Goal: Task Accomplishment & Management: Contribute content

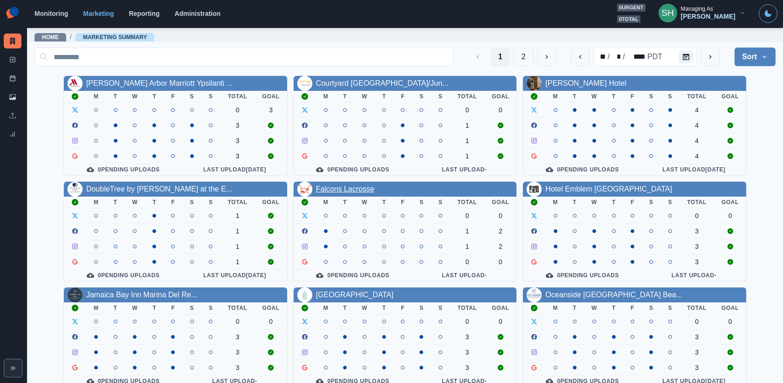
click at [342, 185] on link "Falcons Lacrosse" at bounding box center [345, 189] width 58 height 8
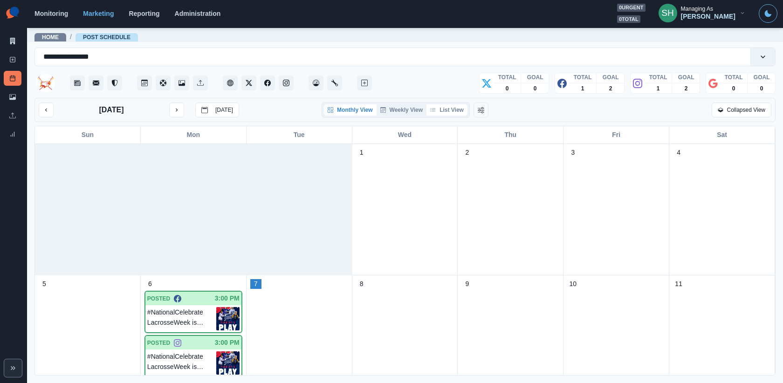
click at [440, 110] on button "List View" at bounding box center [447, 109] width 41 height 11
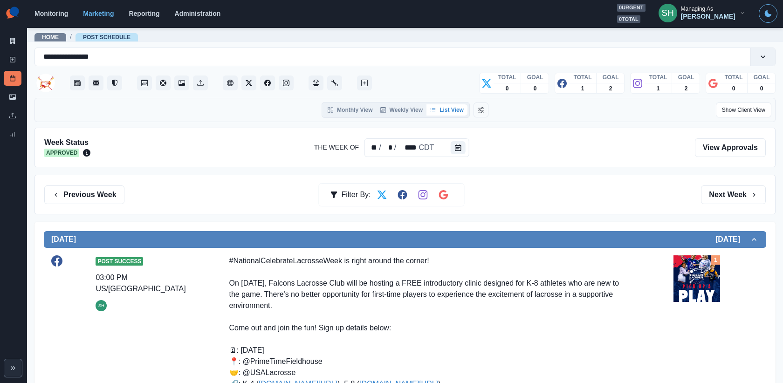
scroll to position [122, 0]
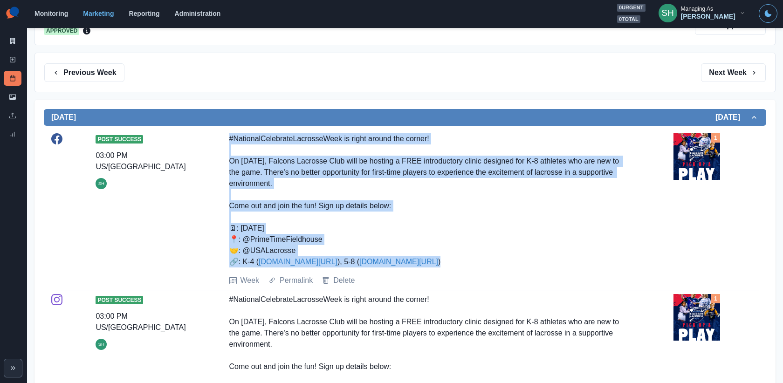
drag, startPoint x: 417, startPoint y: 261, endPoint x: 224, endPoint y: 135, distance: 230.4
click at [224, 135] on div "Post Success 03:00 PM US/Central SH #NationalCelebrateLacrosseWeek is right aro…" at bounding box center [405, 209] width 708 height 153
copy div "#NationalCelebrateLacrosseWeek is right around the corner! On [DATE], Falcons L…"
click at [9, 60] on icon at bounding box center [12, 59] width 7 height 7
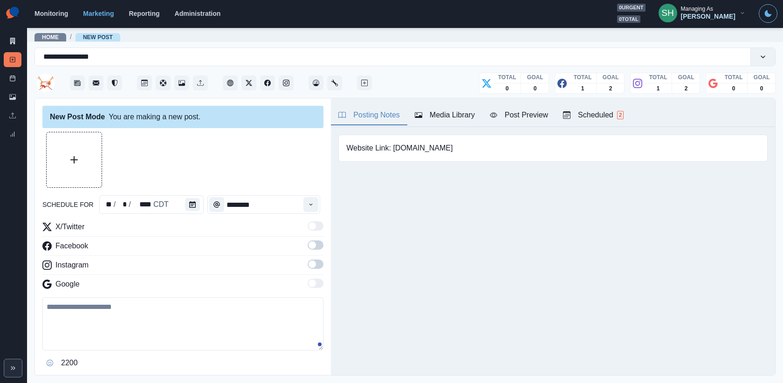
click at [164, 303] on textarea at bounding box center [182, 323] width 281 height 53
paste textarea "**********"
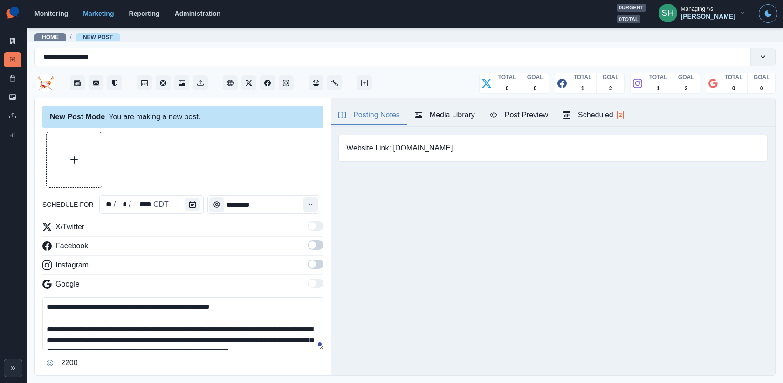
scroll to position [96, 0]
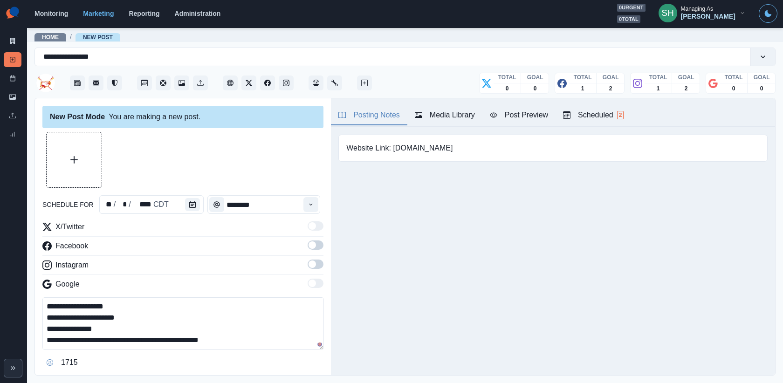
click at [311, 245] on span at bounding box center [312, 244] width 7 height 7
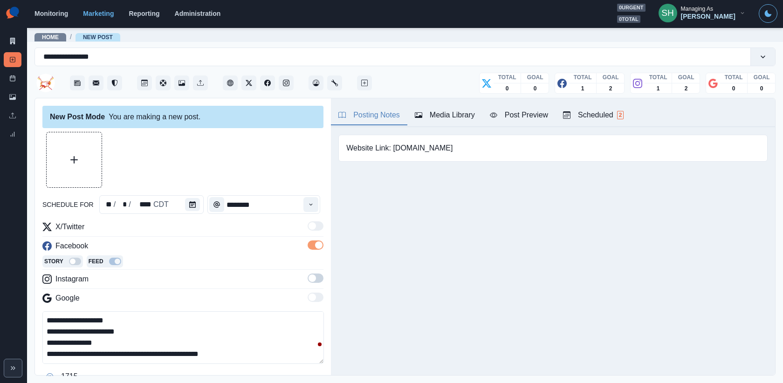
drag, startPoint x: 403, startPoint y: 147, endPoint x: 403, endPoint y: 142, distance: 5.6
click at [403, 146] on pre "Website Link: [DOMAIN_NAME]" at bounding box center [399, 148] width 106 height 11
click at [435, 96] on div "**********" at bounding box center [404, 71] width 741 height 54
click at [440, 129] on div "Website Link: [DOMAIN_NAME]" at bounding box center [553, 148] width 444 height 42
click at [437, 110] on div "Media Library" at bounding box center [445, 115] width 60 height 11
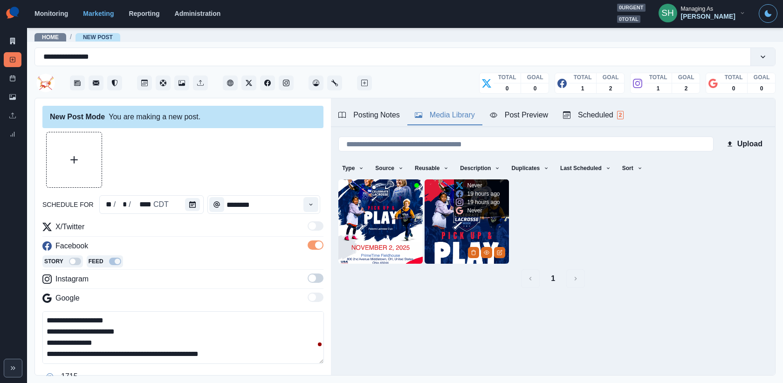
click at [476, 233] on img at bounding box center [467, 221] width 84 height 84
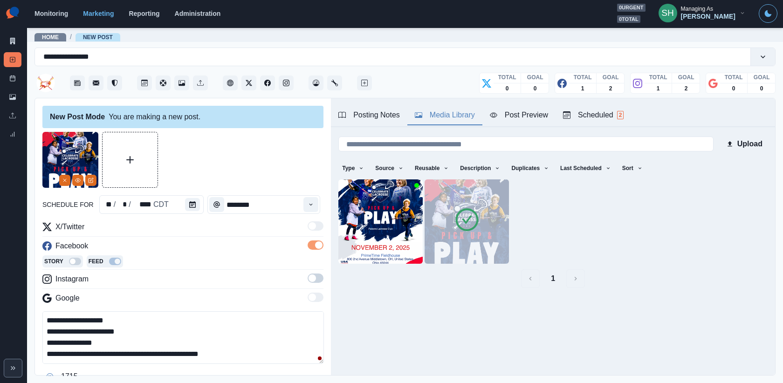
click at [594, 113] on div "Scheduled 2" at bounding box center [593, 115] width 61 height 11
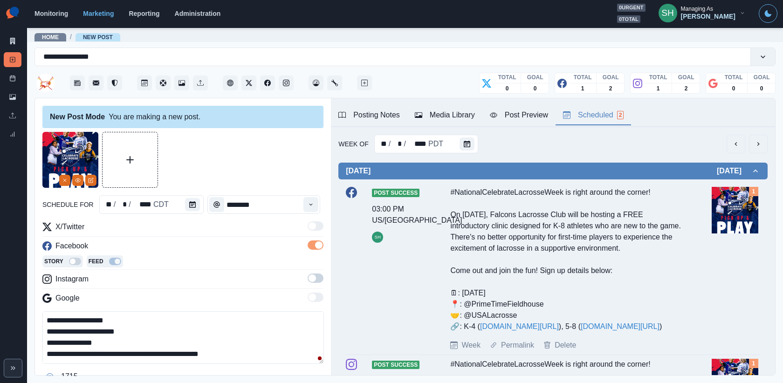
click at [512, 117] on div "Post Preview" at bounding box center [519, 115] width 58 height 11
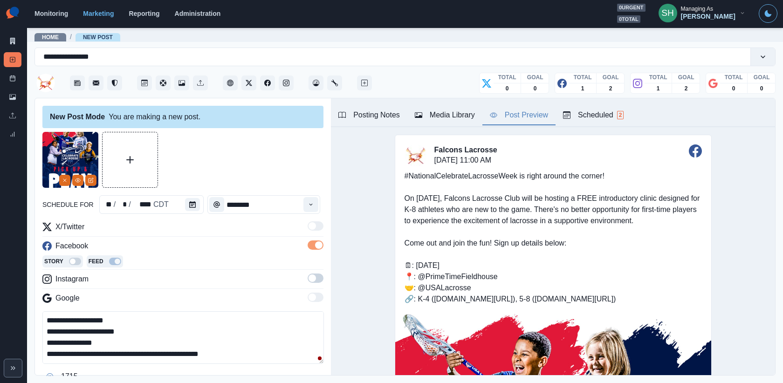
scroll to position [37, 0]
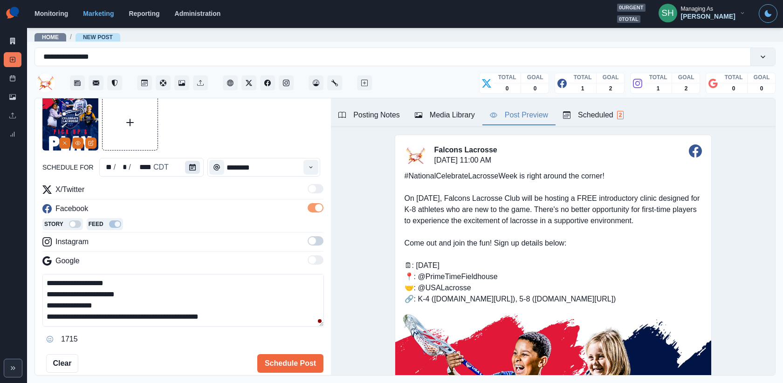
click at [185, 167] on button "Calendar" at bounding box center [192, 167] width 15 height 13
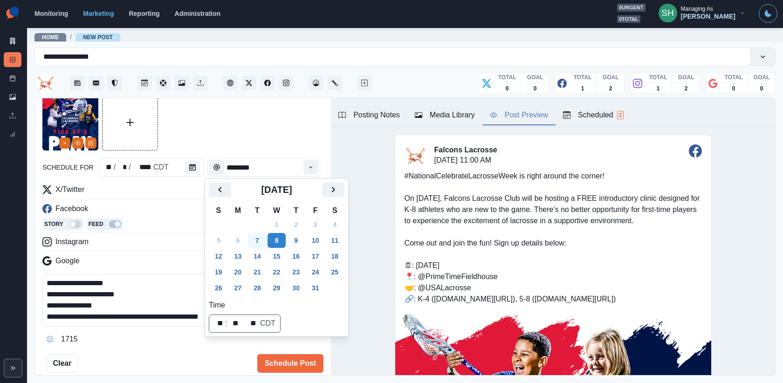
click at [254, 241] on button "7" at bounding box center [257, 240] width 19 height 15
click at [250, 128] on div at bounding box center [182, 123] width 281 height 56
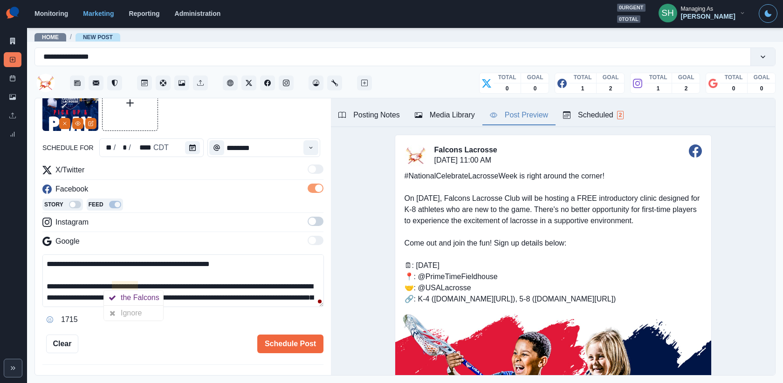
click at [107, 286] on textarea "**********" at bounding box center [183, 281] width 282 height 53
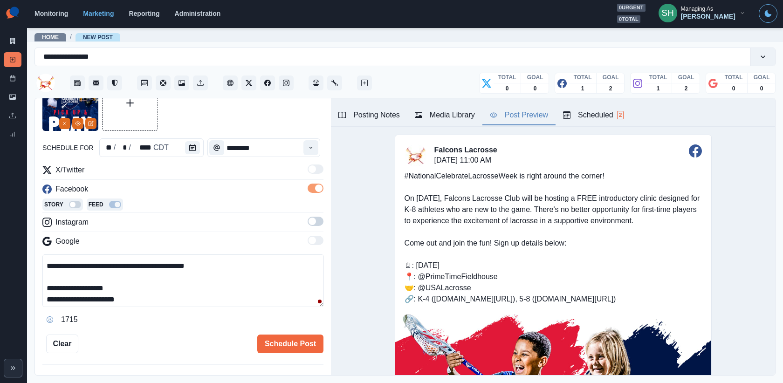
scroll to position [89, 0]
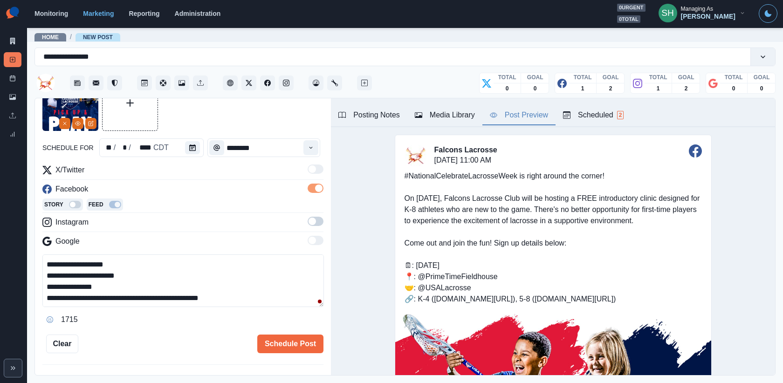
click at [99, 272] on textarea "**********" at bounding box center [183, 281] width 282 height 53
type textarea "**********"
click at [292, 346] on button "Schedule Post" at bounding box center [290, 344] width 66 height 19
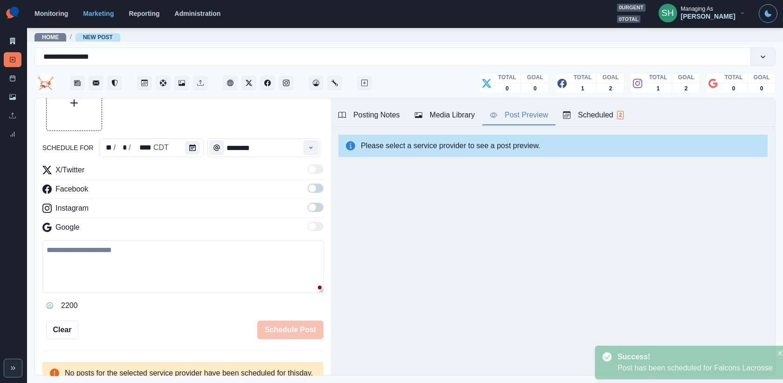
scroll to position [57, 0]
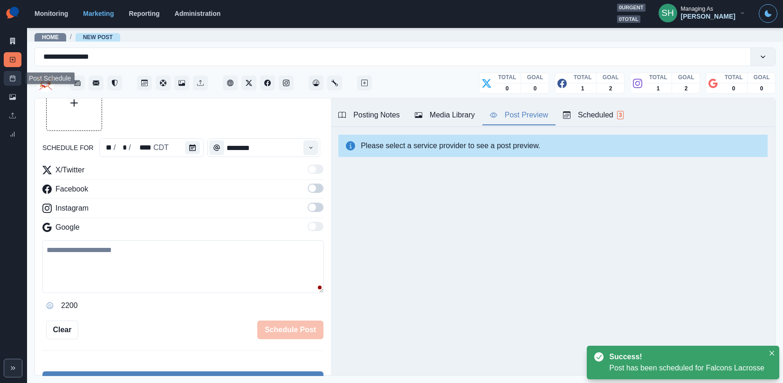
click at [9, 80] on icon at bounding box center [12, 78] width 7 height 7
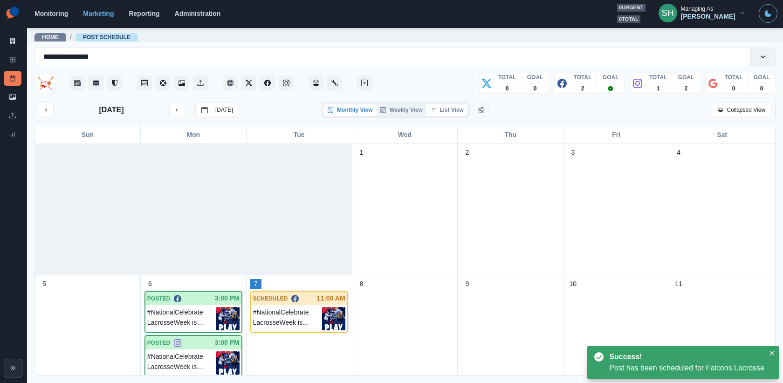
click at [451, 112] on button "List View" at bounding box center [447, 109] width 41 height 11
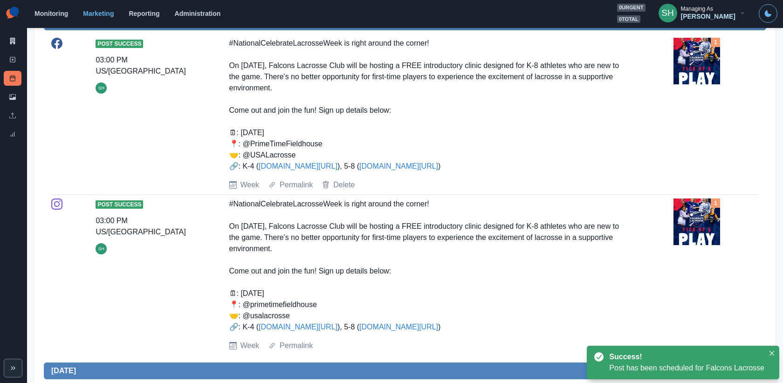
scroll to position [407, 0]
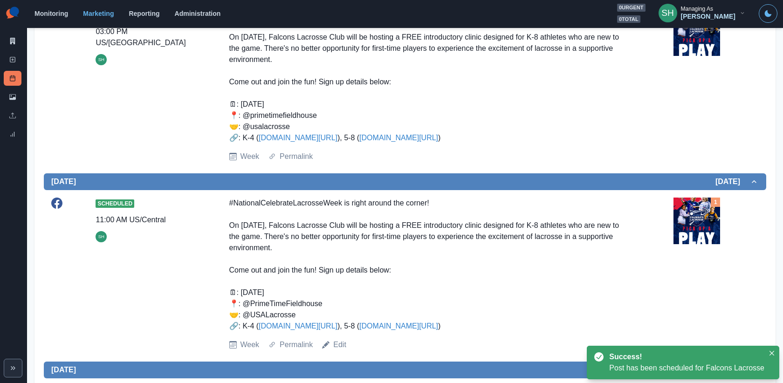
click at [436, 248] on div "#NationalCelebrateLacrosseWeek is right around the corner! On [DATE], Falcons L…" at bounding box center [427, 265] width 396 height 134
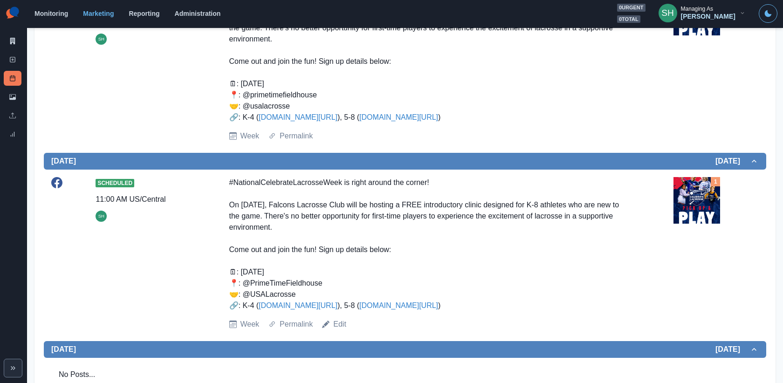
scroll to position [476, 0]
